Goal: Check status

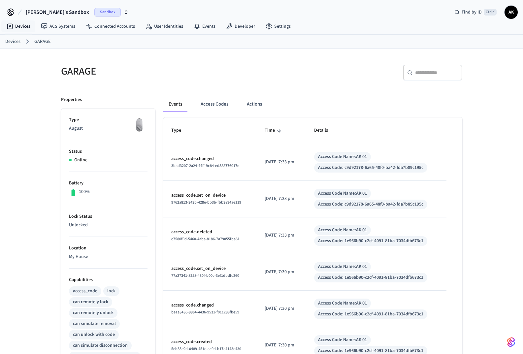
scroll to position [66, 0]
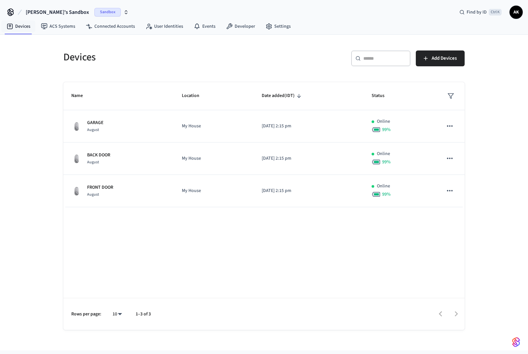
click at [99, 183] on td "FRONT DOOR August" at bounding box center [118, 191] width 111 height 32
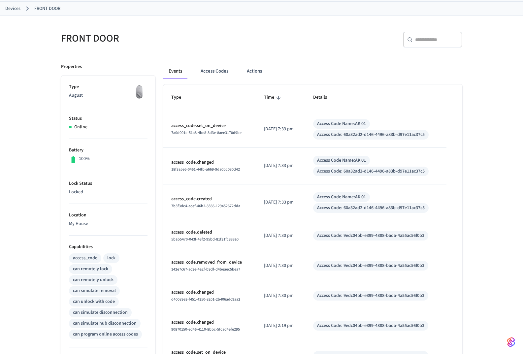
scroll to position [99, 0]
